Goal: Task Accomplishment & Management: Manage account settings

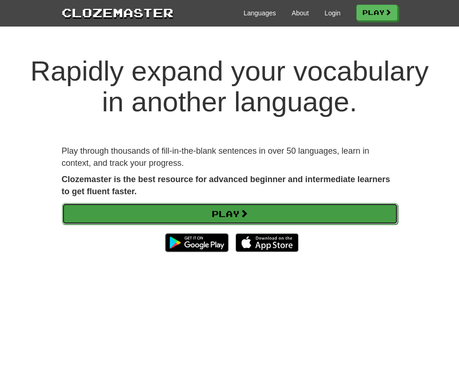
click at [118, 225] on link "Play" at bounding box center [230, 213] width 336 height 21
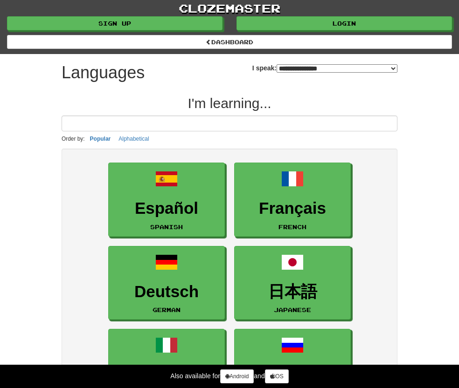
select select "*******"
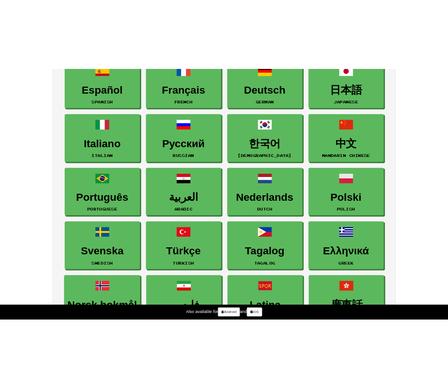
scroll to position [156, 0]
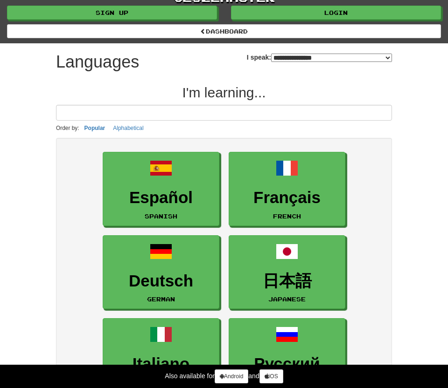
scroll to position [9, 0]
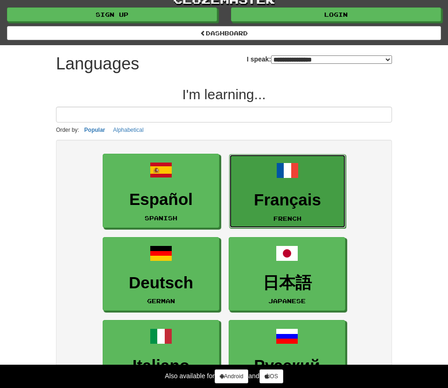
click at [308, 178] on link "Français French" at bounding box center [287, 191] width 117 height 74
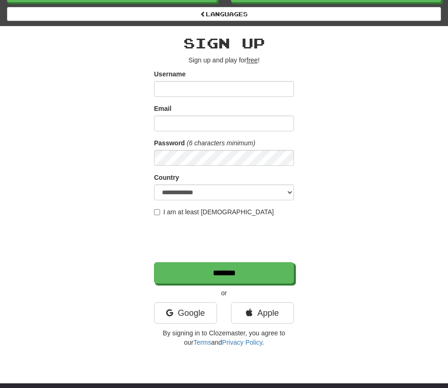
scroll to position [44, 0]
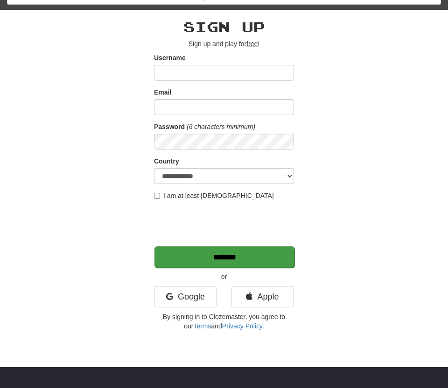
type input "**********"
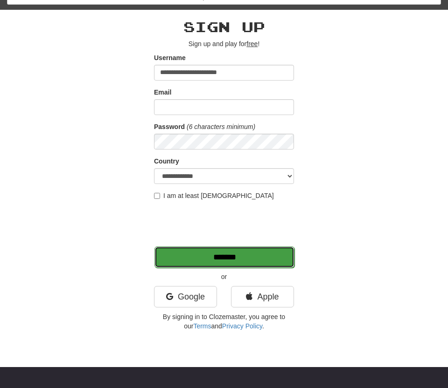
click at [242, 256] on input "*******" at bounding box center [224, 257] width 140 height 21
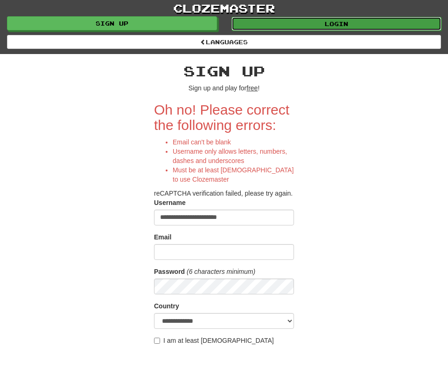
click at [339, 19] on link "Login" at bounding box center [336, 24] width 210 height 14
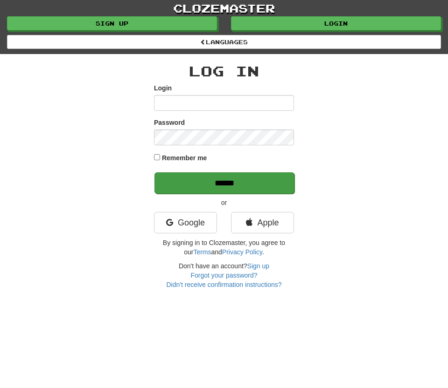
type input "**********"
click at [231, 175] on input "******" at bounding box center [224, 183] width 140 height 21
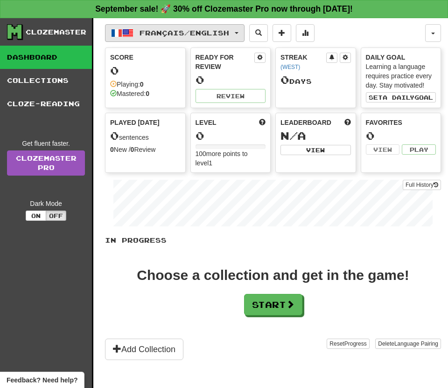
click at [210, 28] on button "Français / English" at bounding box center [174, 33] width 139 height 18
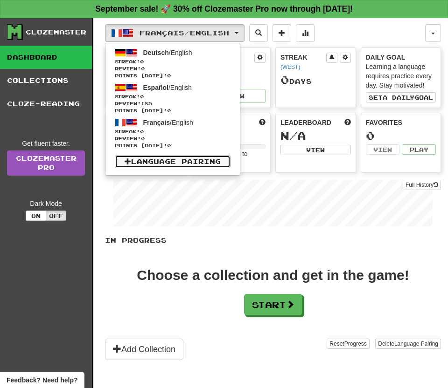
click at [197, 160] on link "Language Pairing" at bounding box center [173, 161] width 116 height 13
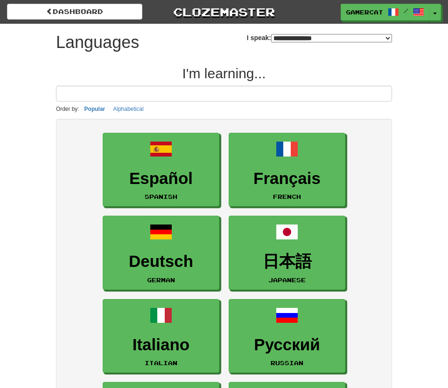
select select "*******"
click at [271, 36] on select "**********" at bounding box center [331, 38] width 121 height 8
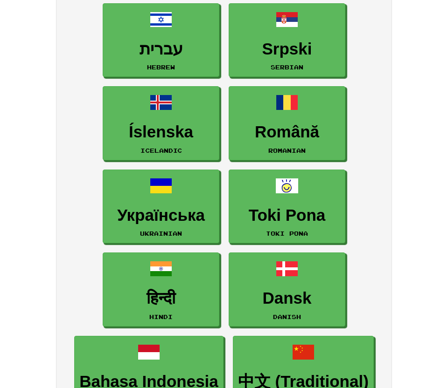
scroll to position [1155, 0]
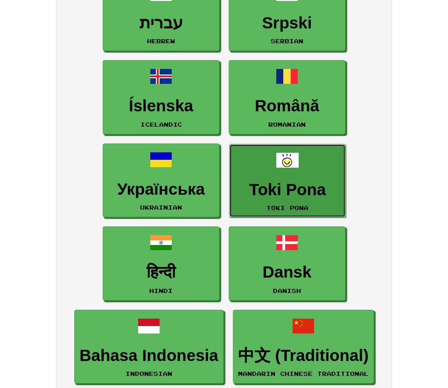
click at [267, 199] on link "Toki Pona Toki Pona" at bounding box center [287, 181] width 117 height 74
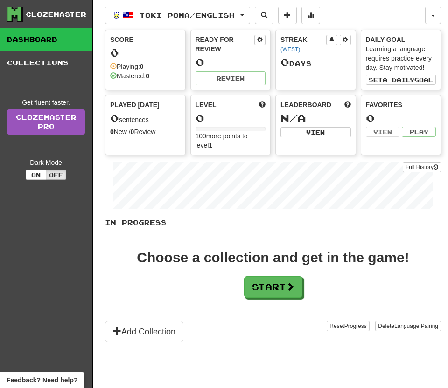
scroll to position [20, 0]
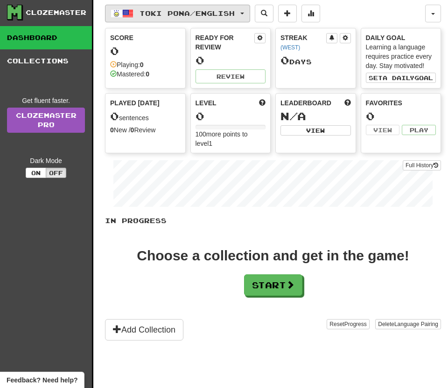
click at [231, 16] on button "Toki Pona / English" at bounding box center [177, 14] width 145 height 18
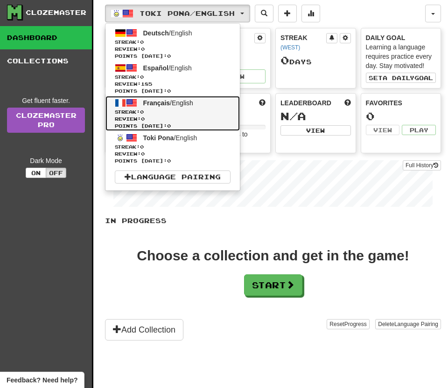
click at [201, 109] on span "Streak: 0" at bounding box center [173, 112] width 116 height 7
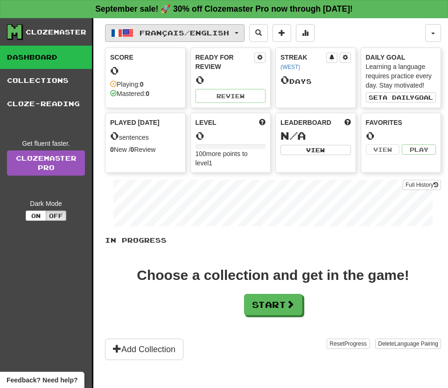
click at [218, 31] on span "Français / English" at bounding box center [184, 33] width 90 height 8
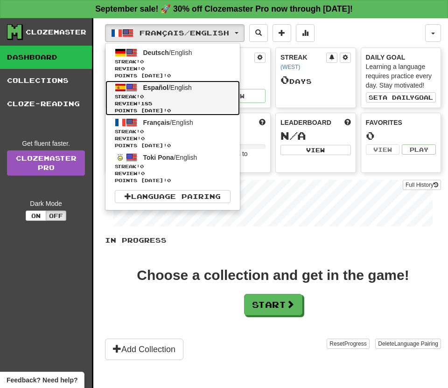
click at [214, 93] on span "Streak: 0" at bounding box center [173, 96] width 116 height 7
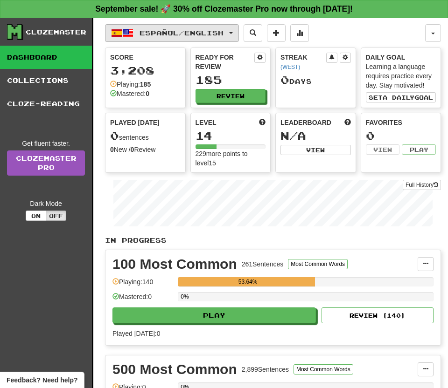
click at [209, 34] on span "Español / English" at bounding box center [181, 33] width 84 height 8
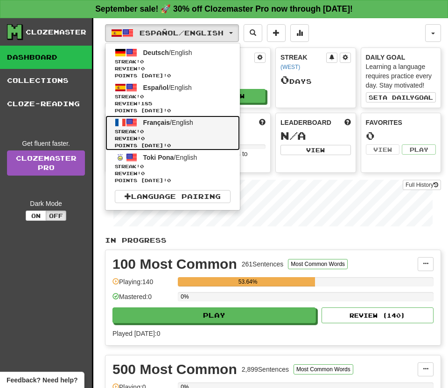
click at [194, 129] on span "Streak: 0" at bounding box center [173, 131] width 116 height 7
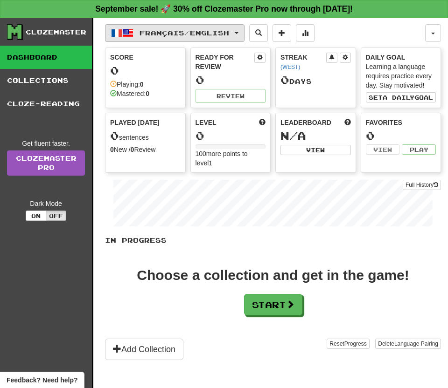
click at [197, 29] on span "Français / English" at bounding box center [184, 33] width 90 height 8
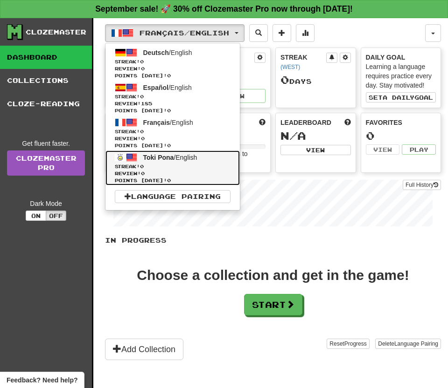
click at [173, 170] on span "Review: 0" at bounding box center [173, 173] width 116 height 7
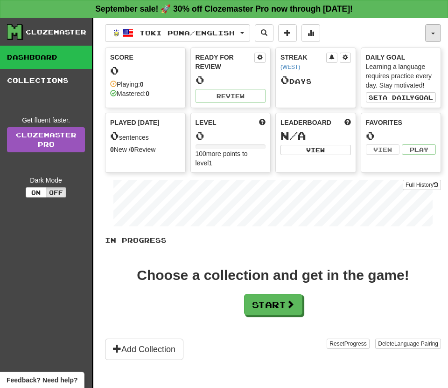
click at [427, 31] on button "button" at bounding box center [433, 33] width 16 height 18
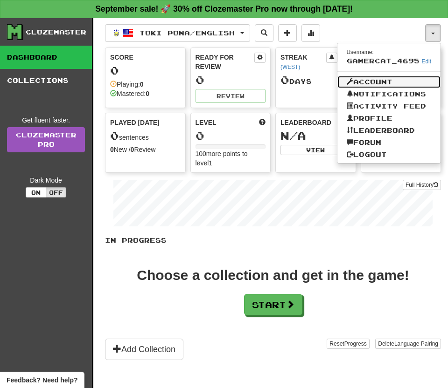
click at [367, 81] on link "Account" at bounding box center [389, 82] width 104 height 12
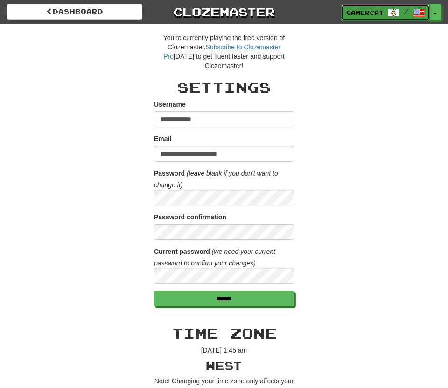
click at [396, 18] on span at bounding box center [393, 12] width 11 height 11
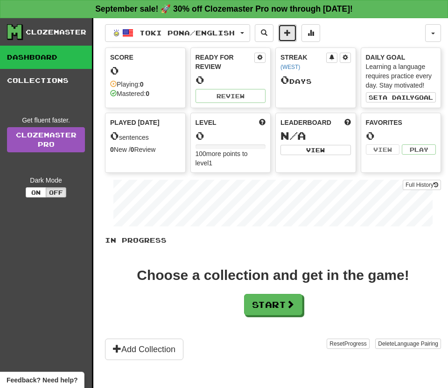
click at [296, 38] on button at bounding box center [287, 33] width 19 height 18
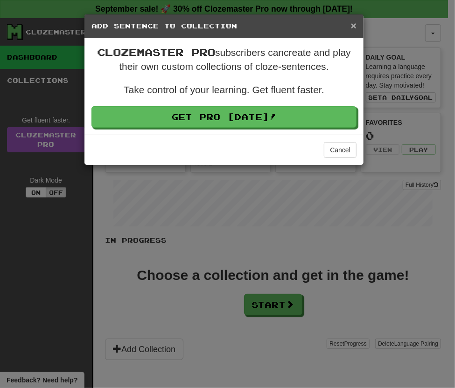
click at [356, 25] on span "×" at bounding box center [354, 25] width 6 height 11
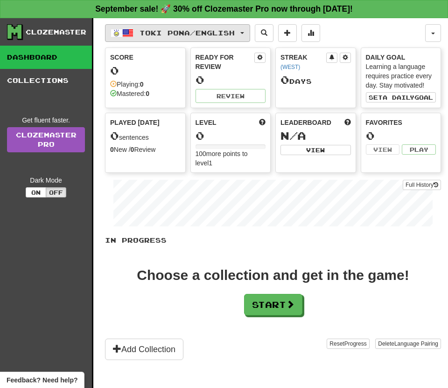
click at [230, 34] on span "Toki Pona / English" at bounding box center [186, 33] width 95 height 8
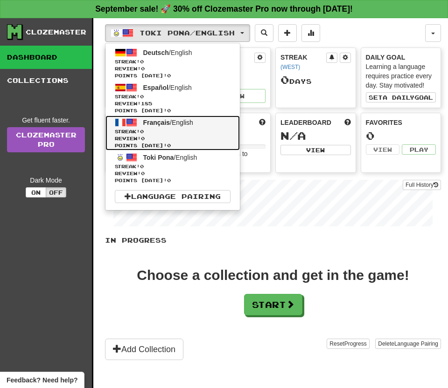
drag, startPoint x: 180, startPoint y: 161, endPoint x: 148, endPoint y: 132, distance: 42.6
click at [144, 132] on span "0" at bounding box center [142, 132] width 4 height 6
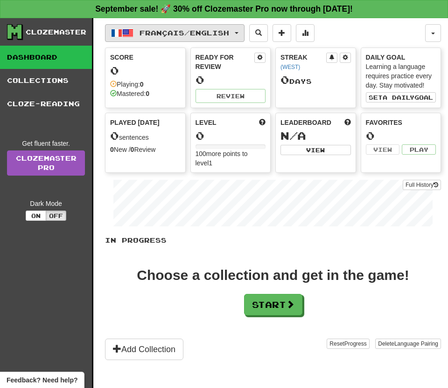
click at [150, 37] on button "Français / English" at bounding box center [174, 33] width 139 height 18
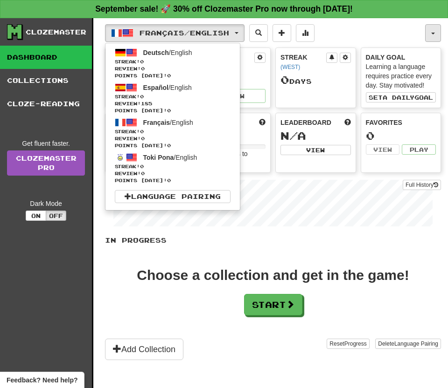
click at [435, 37] on button "button" at bounding box center [433, 33] width 16 height 18
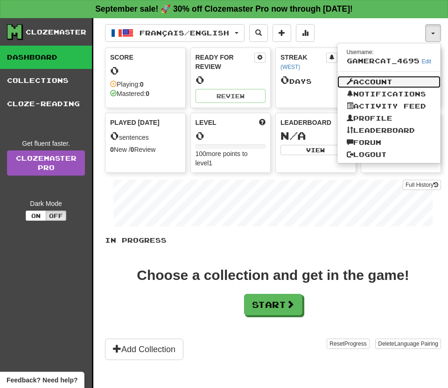
click at [384, 77] on link "Account" at bounding box center [389, 82] width 104 height 12
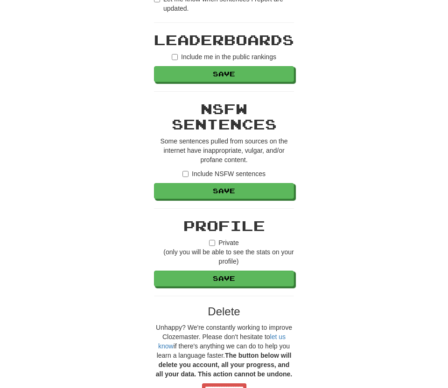
scroll to position [658, 0]
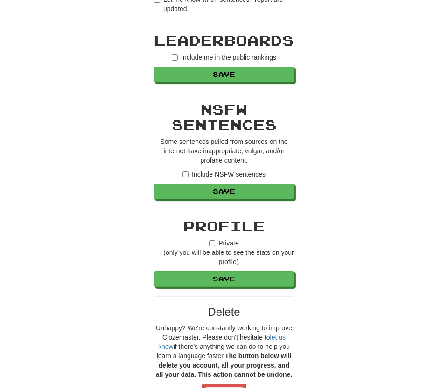
click at [190, 170] on label "Include NSFW sentences" at bounding box center [223, 174] width 83 height 9
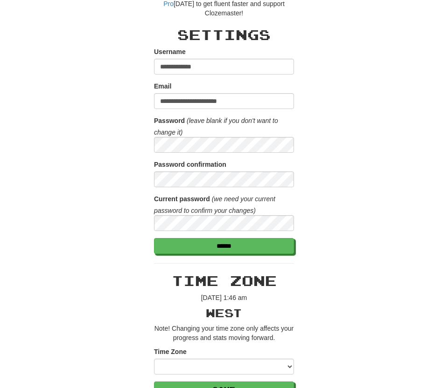
scroll to position [0, 0]
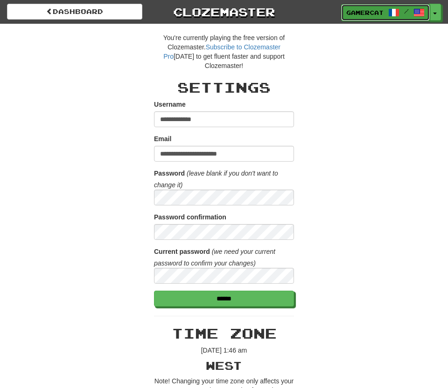
click at [383, 9] on span "GamerCat_4695" at bounding box center [364, 12] width 37 height 8
